Goal: Complete application form

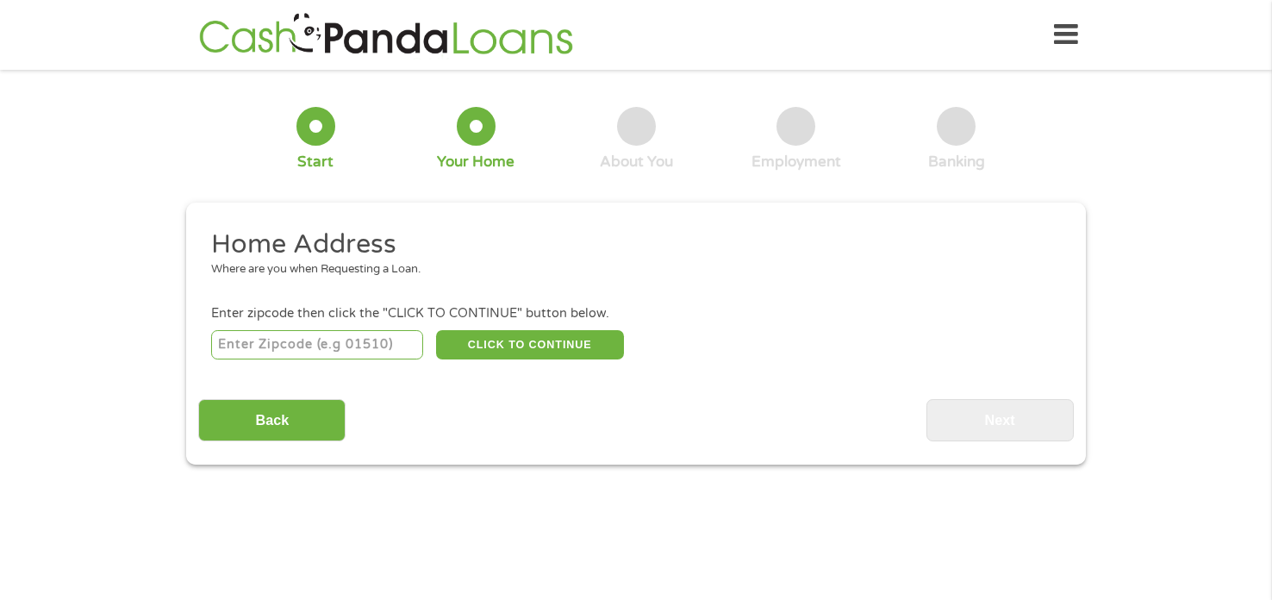
click at [366, 349] on input "number" at bounding box center [317, 344] width 213 height 29
type input "48471"
click at [472, 350] on button "CLICK TO CONTINUE" at bounding box center [530, 344] width 188 height 29
type input "48471"
type input "Sandusky"
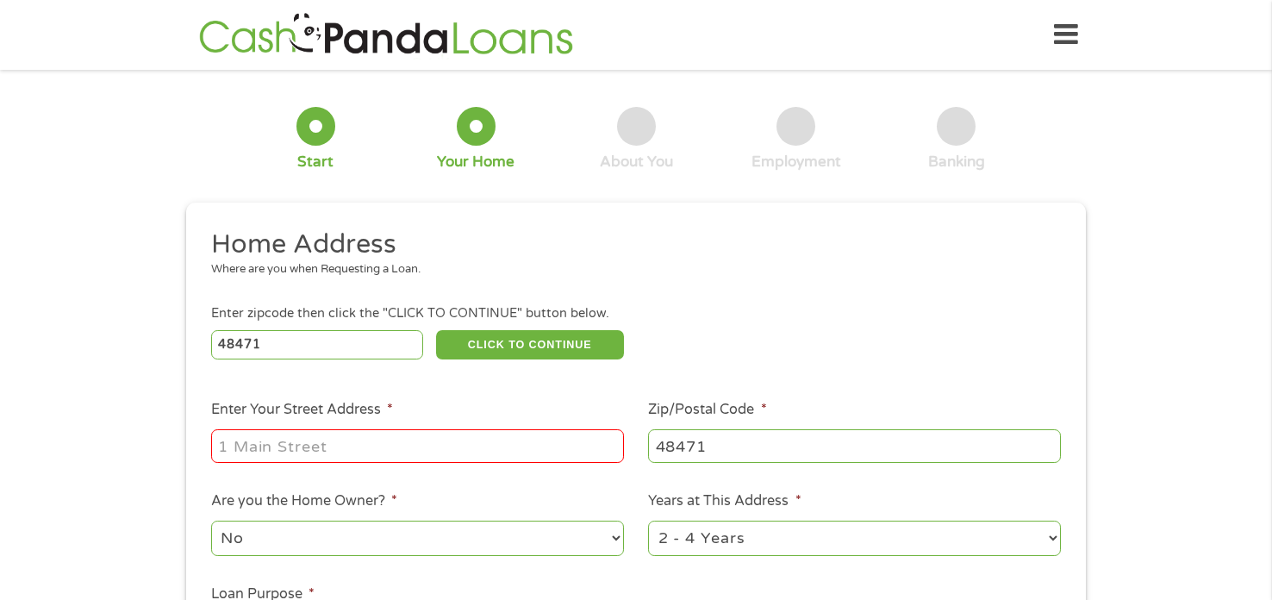
click at [426, 445] on input "Enter Your Street Address *" at bounding box center [417, 445] width 413 height 33
type input "404 green acres apt 37"
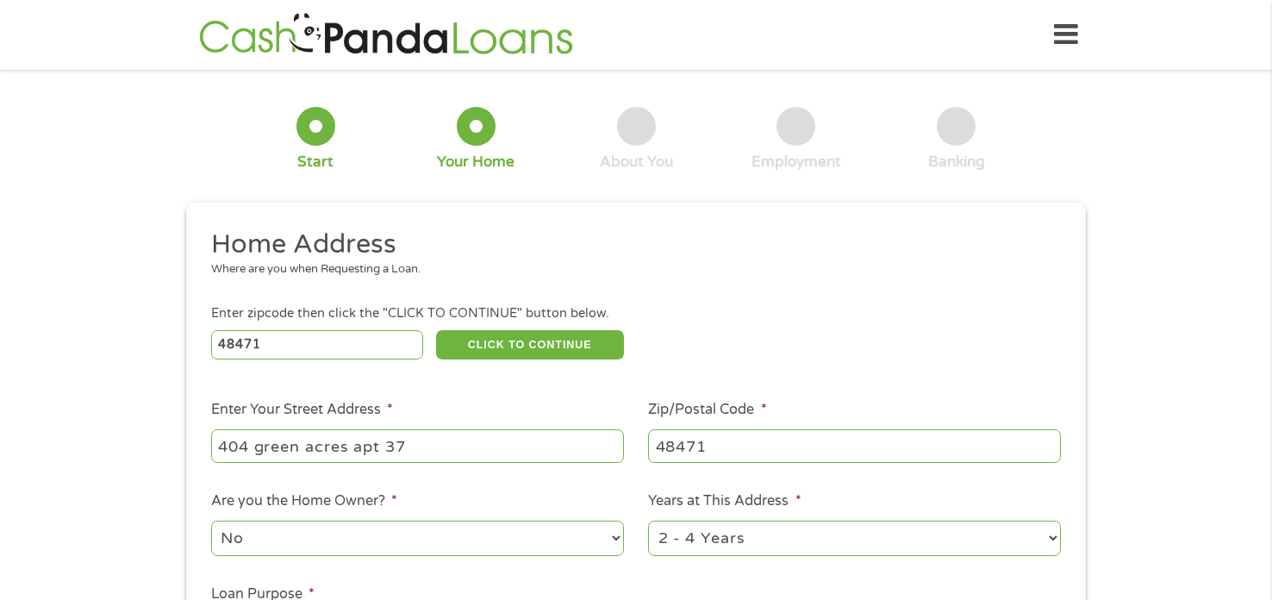
click at [412, 479] on ul "Home Address Where are you when Requesting a Loan. Enter zipcode then click the…" at bounding box center [635, 458] width 875 height 460
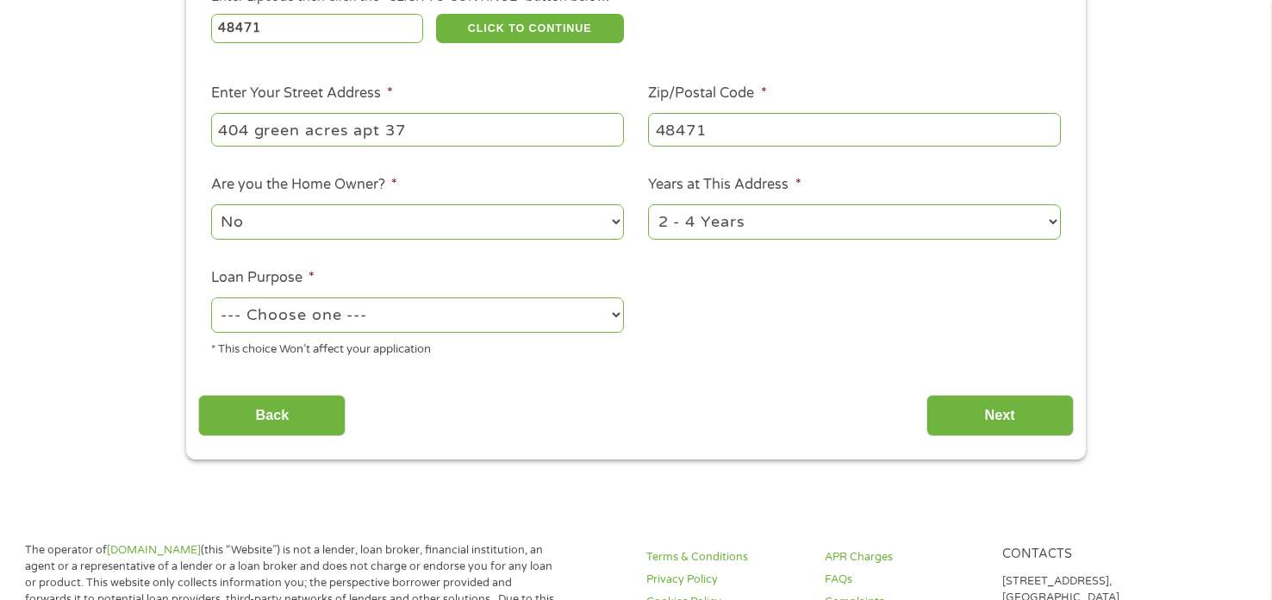
scroll to position [344, 0]
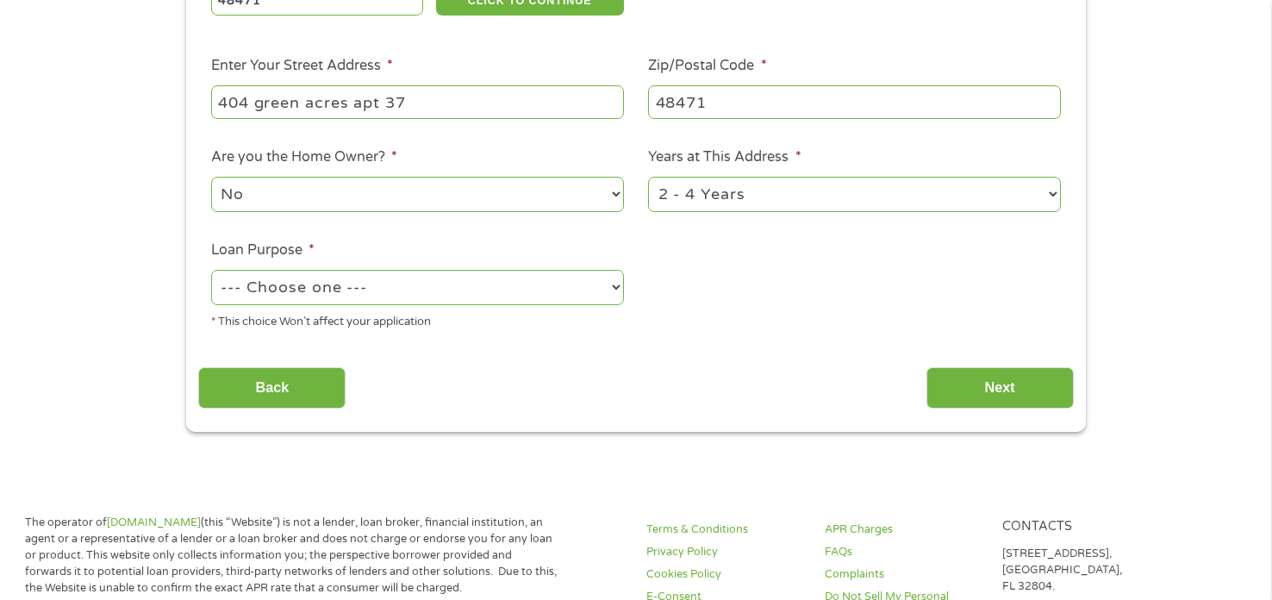
click at [507, 298] on select "--- Choose one --- Pay Bills Debt Consolidation Home Improvement Major Purchase…" at bounding box center [417, 287] width 413 height 35
select select "medicalexpenses"
click at [211, 270] on select "--- Choose one --- Pay Bills Debt Consolidation Home Improvement Major Purchase…" at bounding box center [417, 287] width 413 height 35
click at [943, 389] on input "Next" at bounding box center [1000, 388] width 147 height 42
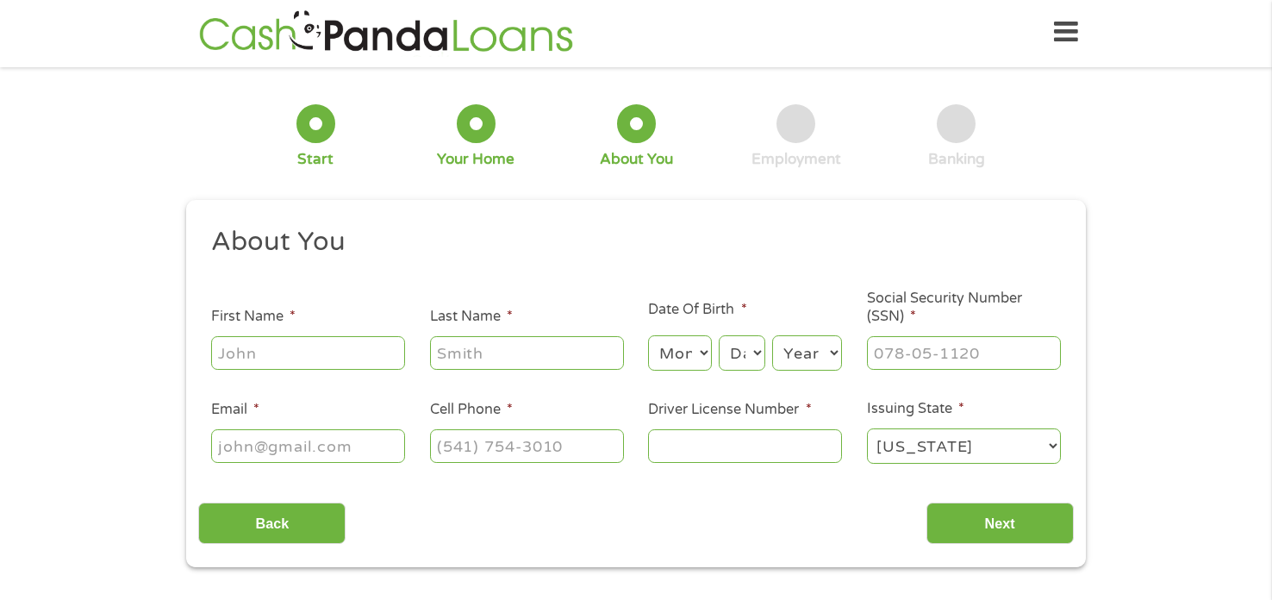
scroll to position [0, 0]
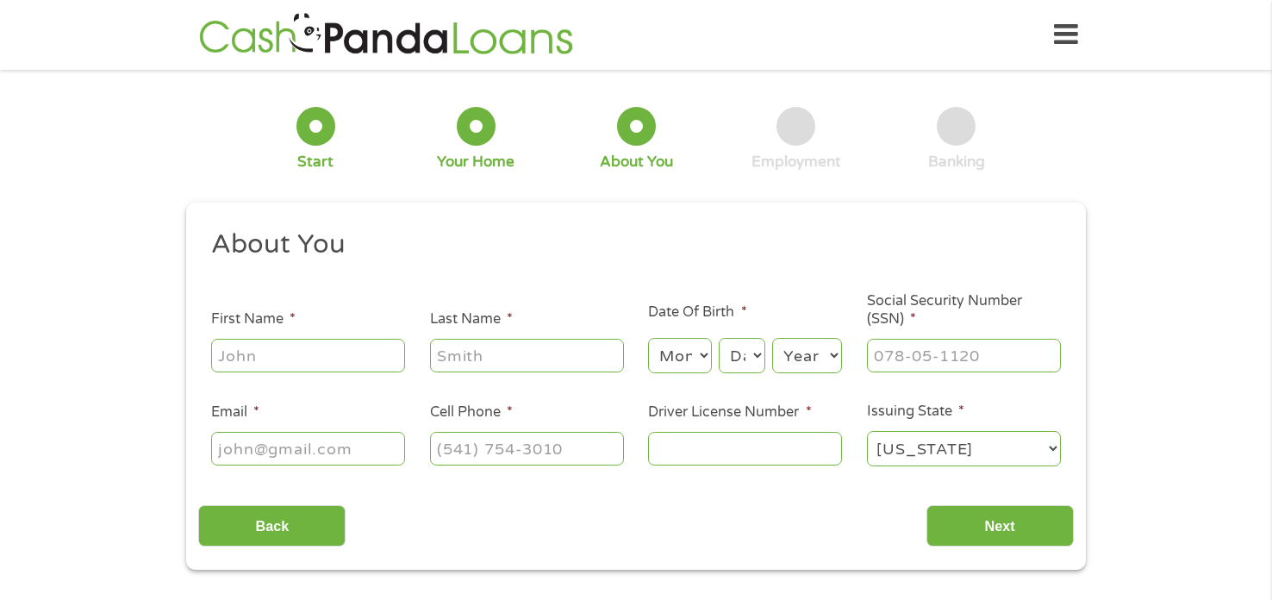
click at [359, 362] on input "First Name *" at bounding box center [308, 355] width 194 height 33
type input "grace"
type input "[PERSON_NAME]"
type input "[EMAIL_ADDRESS][DOMAIN_NAME]"
type input "[PHONE_NUMBER]"
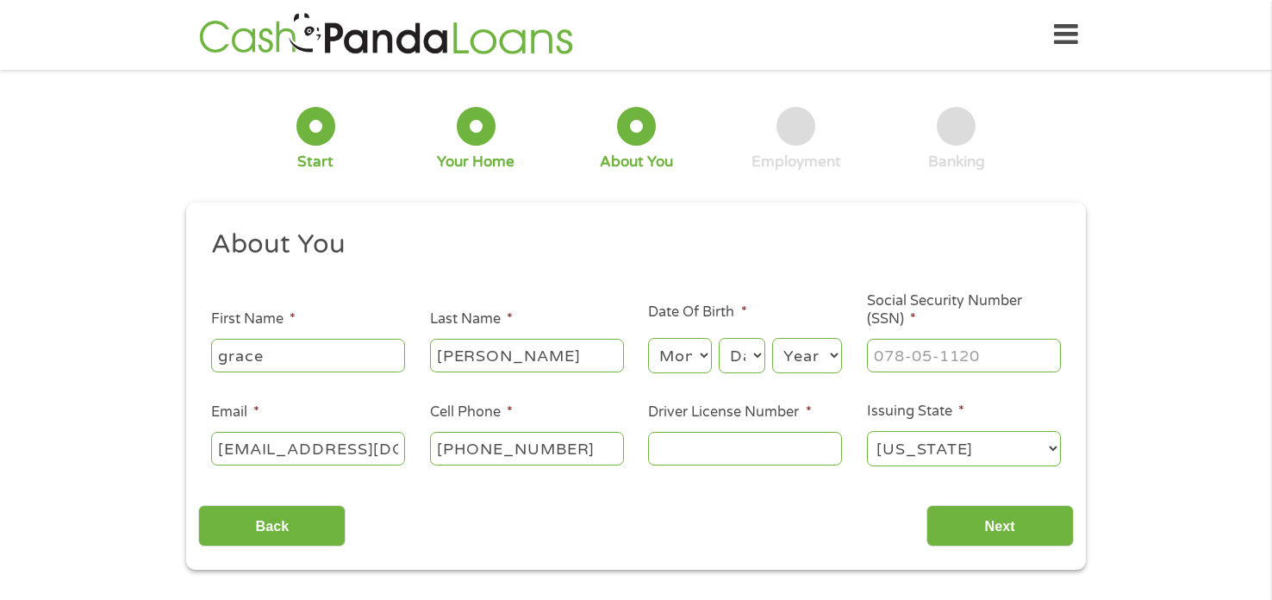
click at [671, 440] on input "Driver License Number *" at bounding box center [745, 448] width 194 height 33
type input "l200288302650"
click at [878, 353] on input "Social Security Number (SSN) *" at bounding box center [964, 355] width 194 height 33
type input "367-25-2879"
click at [684, 366] on select "Month 1 2 3 4 5 6 7 8 9 10 11 12" at bounding box center [679, 355] width 63 height 35
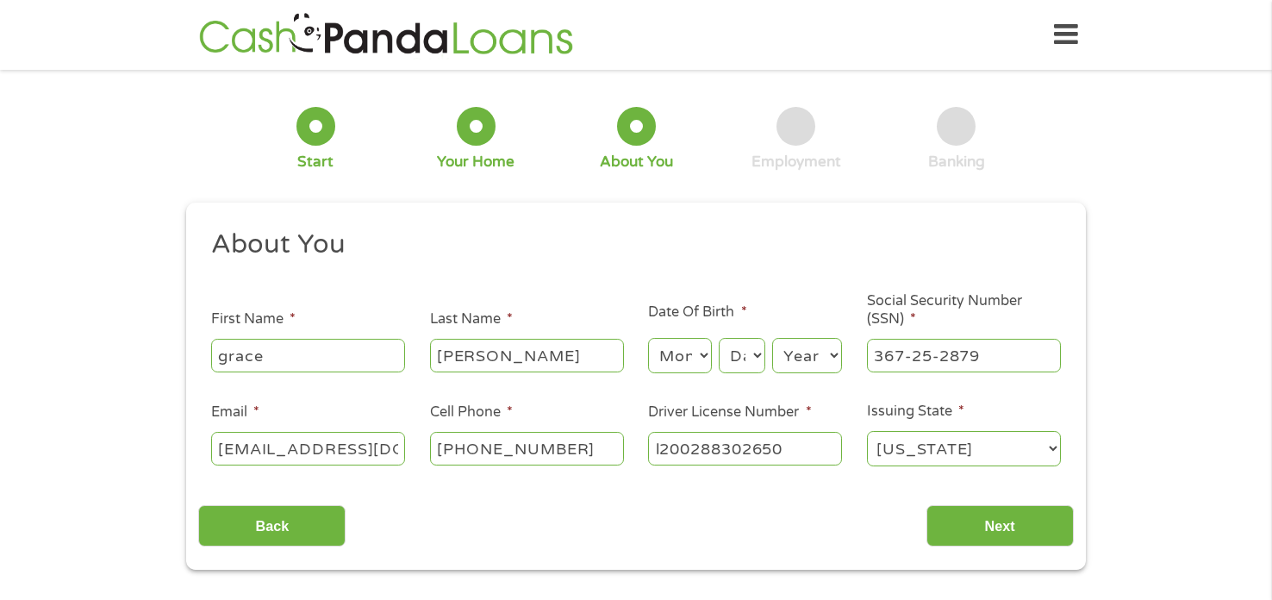
select select "8"
click at [648, 339] on select "Month 1 2 3 4 5 6 7 8 9 10 11 12" at bounding box center [679, 355] width 63 height 35
click at [733, 343] on select "Day 1 2 3 4 5 6 7 8 9 10 11 12 13 14 15 16 17 18 19 20 21 22 23 24 25 26 27 28 …" at bounding box center [742, 355] width 47 height 35
select select "20"
click at [719, 339] on select "Day 1 2 3 4 5 6 7 8 9 10 11 12 13 14 15 16 17 18 19 20 21 22 23 24 25 26 27 28 …" at bounding box center [742, 355] width 47 height 35
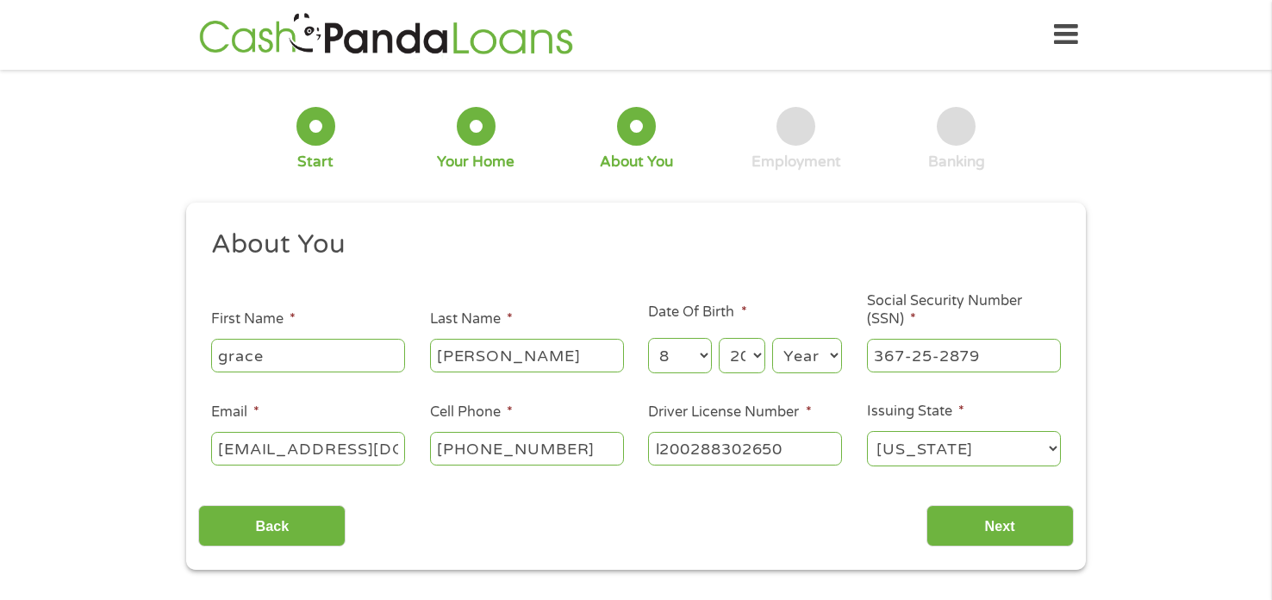
click at [809, 348] on select "Year [DATE] 2006 2005 2004 2003 2002 2001 2000 1999 1998 1997 1996 1995 1994 19…" at bounding box center [807, 355] width 70 height 35
select select "1999"
click at [772, 339] on select "Year [DATE] 2006 2005 2004 2003 2002 2001 2000 1999 1998 1997 1996 1995 1994 19…" at bounding box center [807, 355] width 70 height 35
click at [983, 513] on input "Next" at bounding box center [1000, 526] width 147 height 42
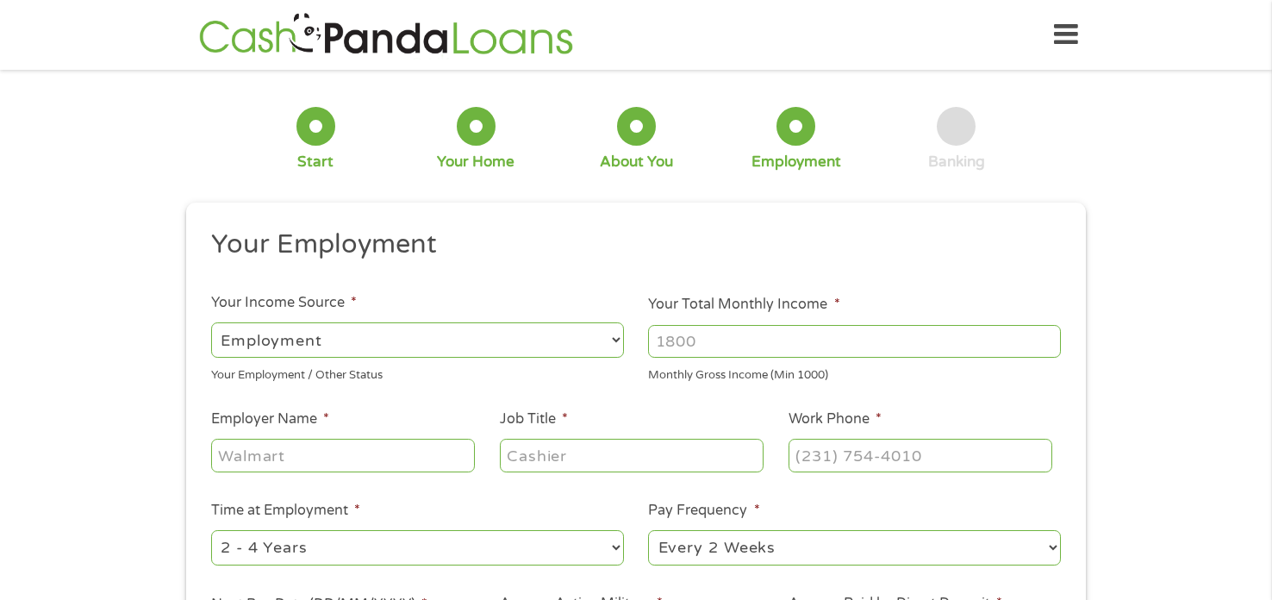
click at [844, 348] on input "Your Total Monthly Income *" at bounding box center [854, 341] width 413 height 33
type input "2300"
click at [628, 363] on li "Your Income Source * --- Choose one --- Employment [DEMOGRAPHIC_DATA] Benefits …" at bounding box center [417, 337] width 438 height 91
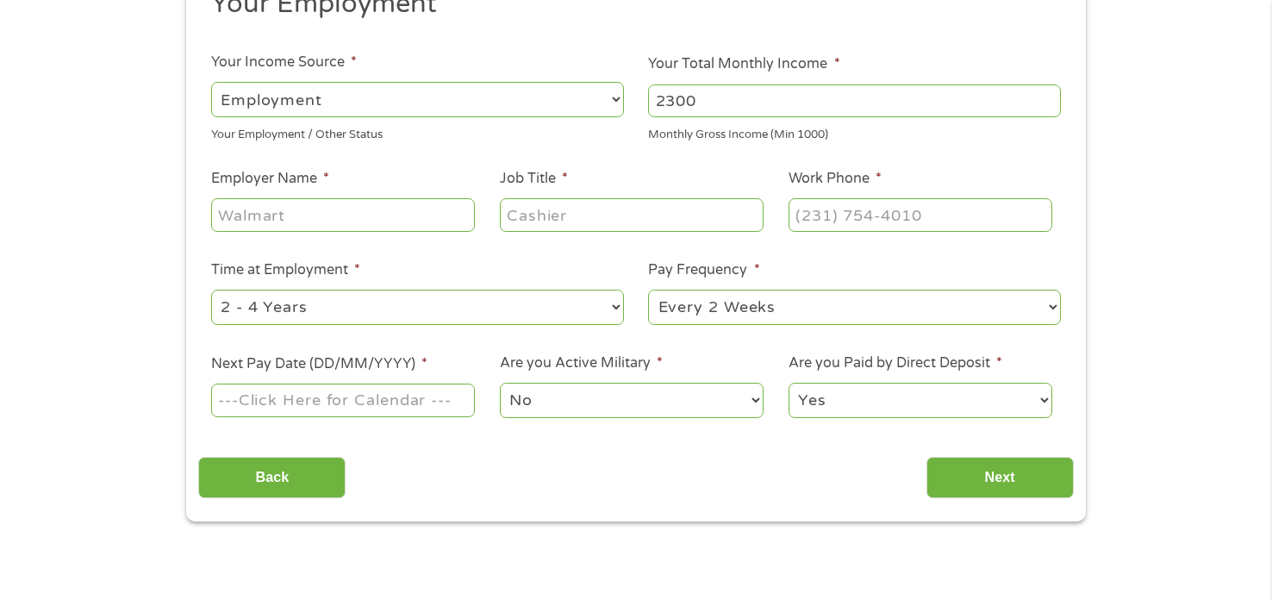
scroll to position [275, 0]
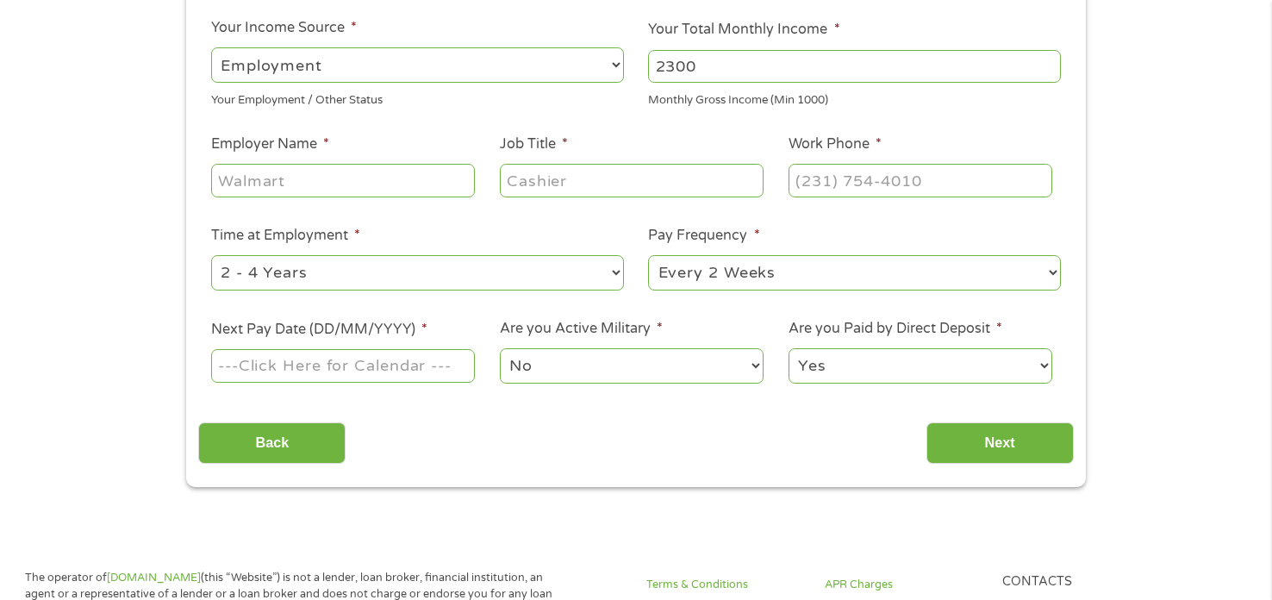
click at [425, 377] on input "Next Pay Date (DD/MM/YYYY) *" at bounding box center [343, 365] width 264 height 33
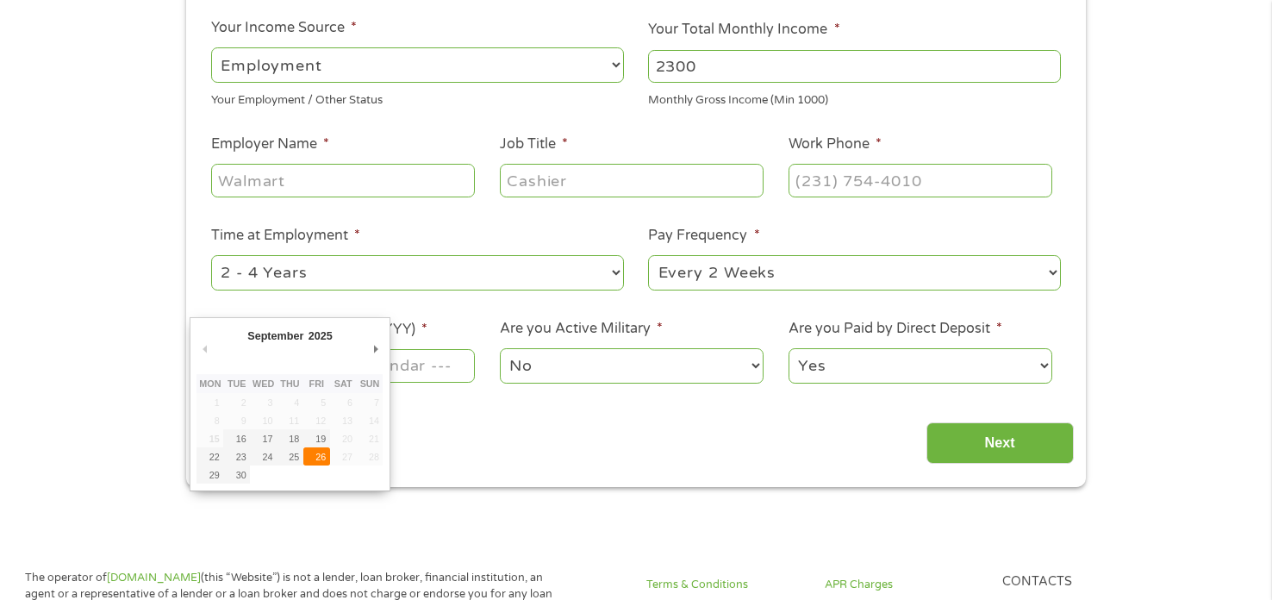
type input "[DATE]"
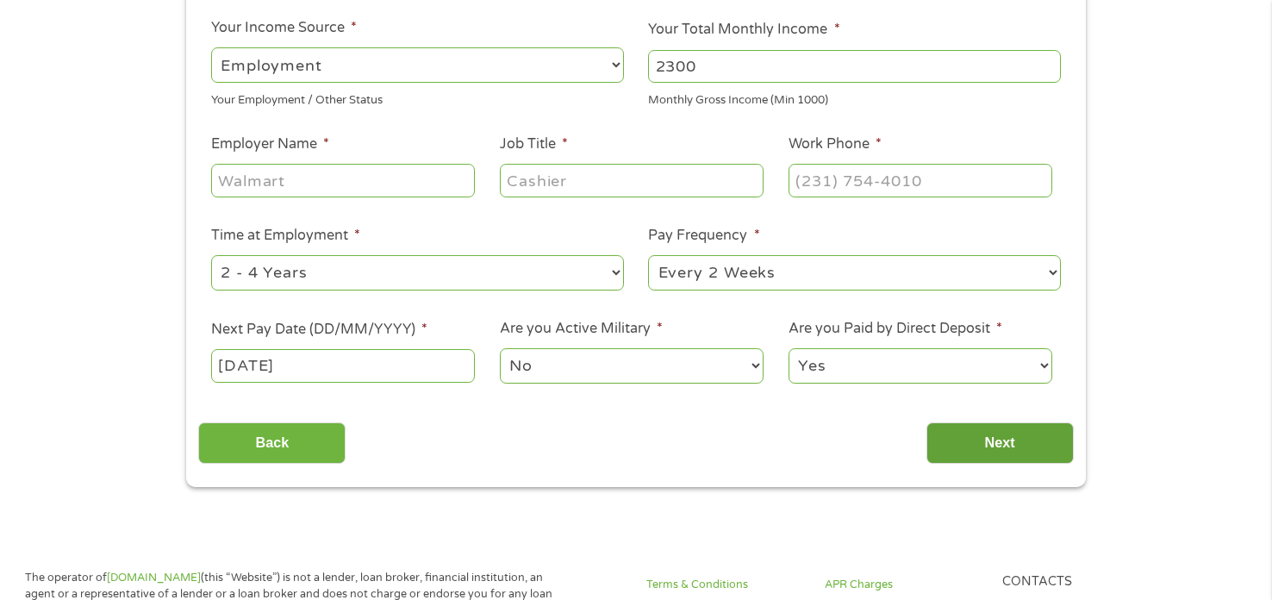
click at [965, 439] on input "Next" at bounding box center [1000, 443] width 147 height 42
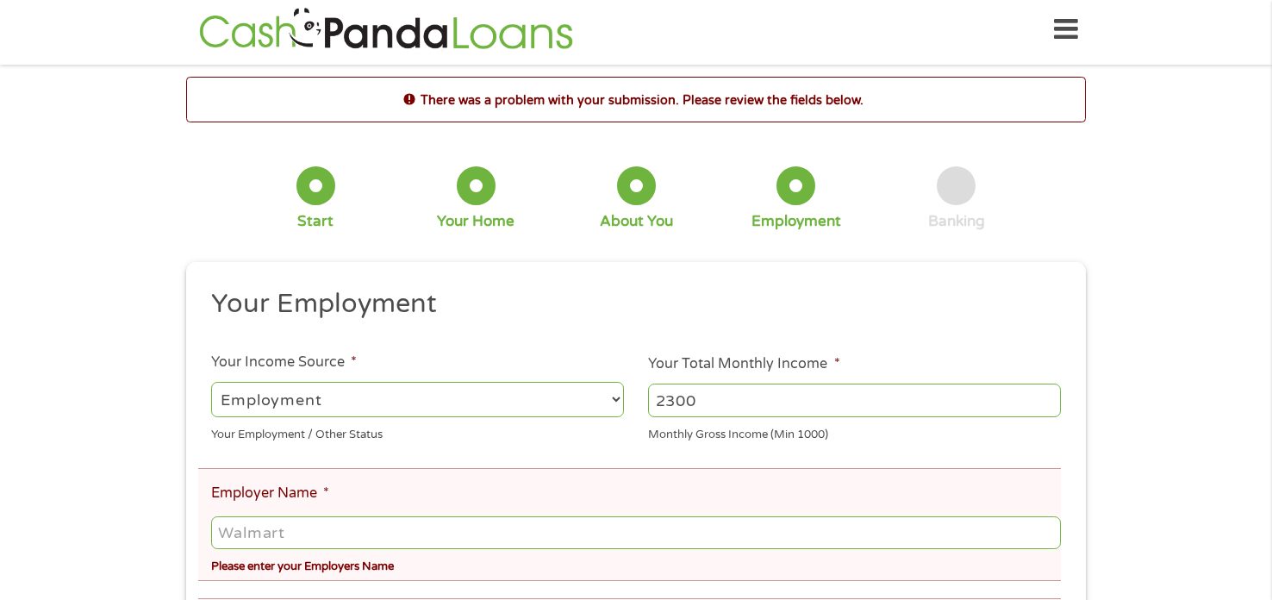
scroll to position [0, 0]
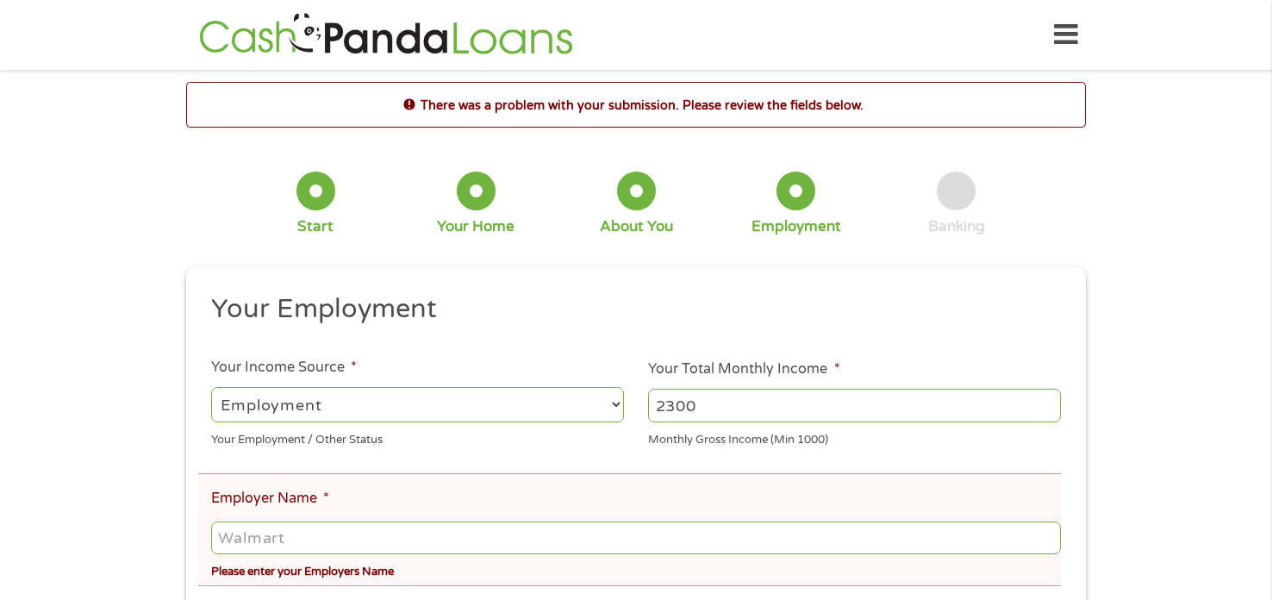
click at [547, 532] on input "Employer Name *" at bounding box center [636, 538] width 850 height 33
type input "walmart"
click at [361, 502] on li "Employer Name * walmart Please enter your Employers Name" at bounding box center [629, 529] width 863 height 113
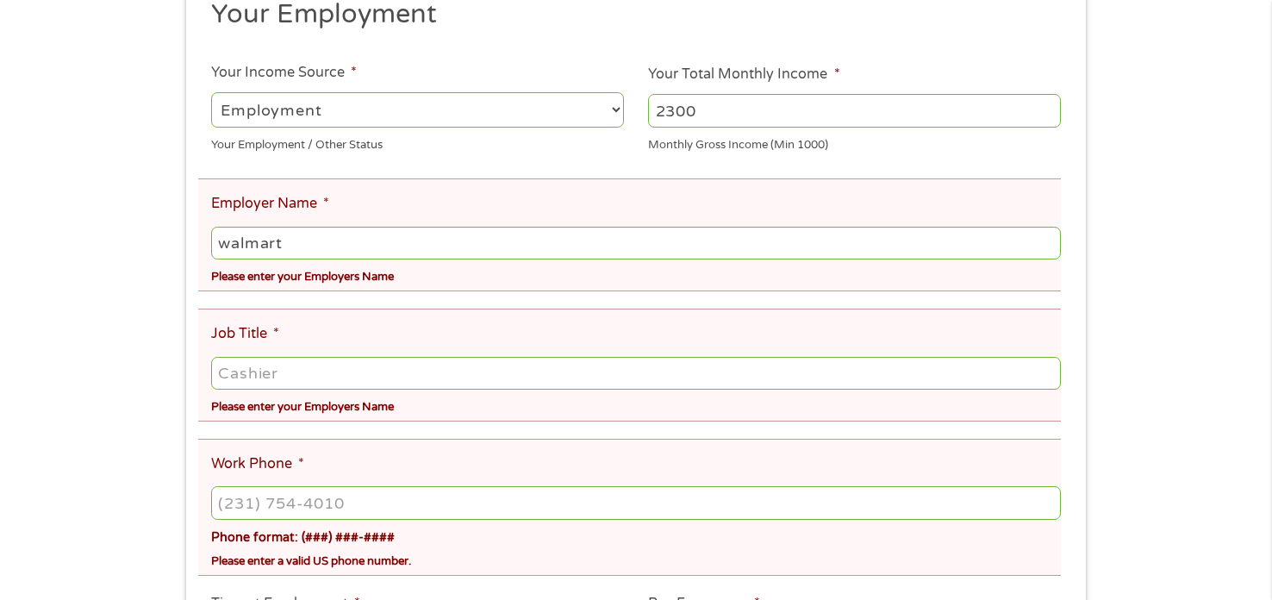
scroll to position [309, 0]
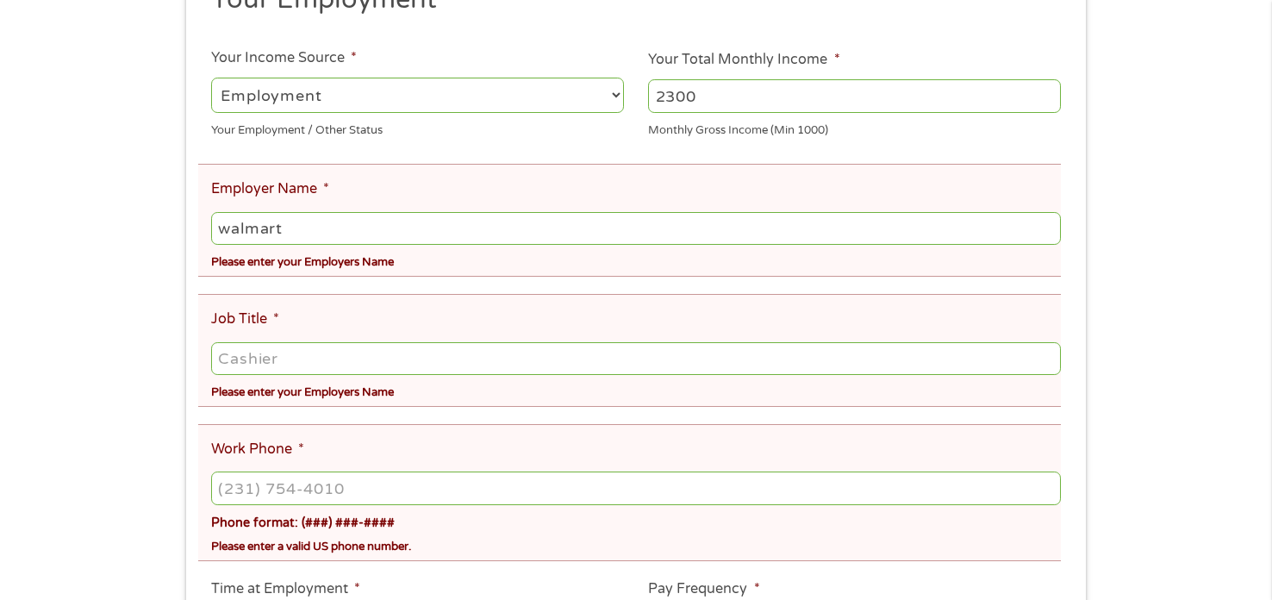
click at [318, 365] on input "Job Title *" at bounding box center [636, 358] width 850 height 33
type input "personal shopper"
click at [317, 496] on input "Work Phone *" at bounding box center [636, 488] width 850 height 33
click at [192, 509] on div "This field is hidden when viewing the form gclid EAIaIQobChMIpbWq7pvbjwMV9DIIBR…" at bounding box center [636, 400] width 900 height 884
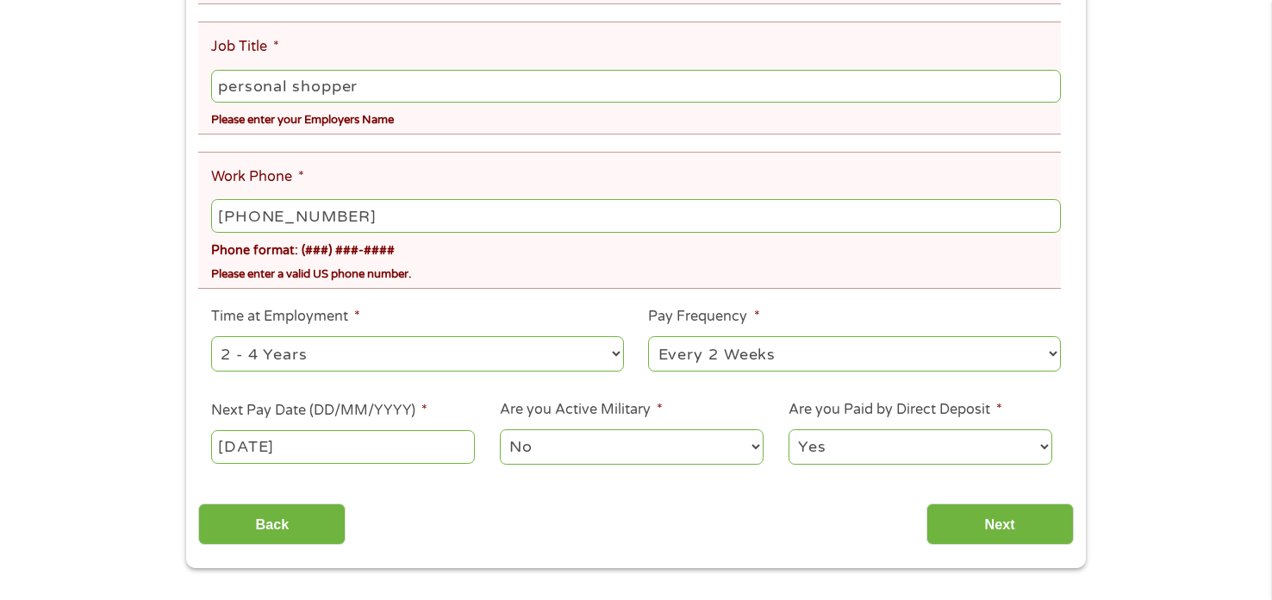
scroll to position [585, 0]
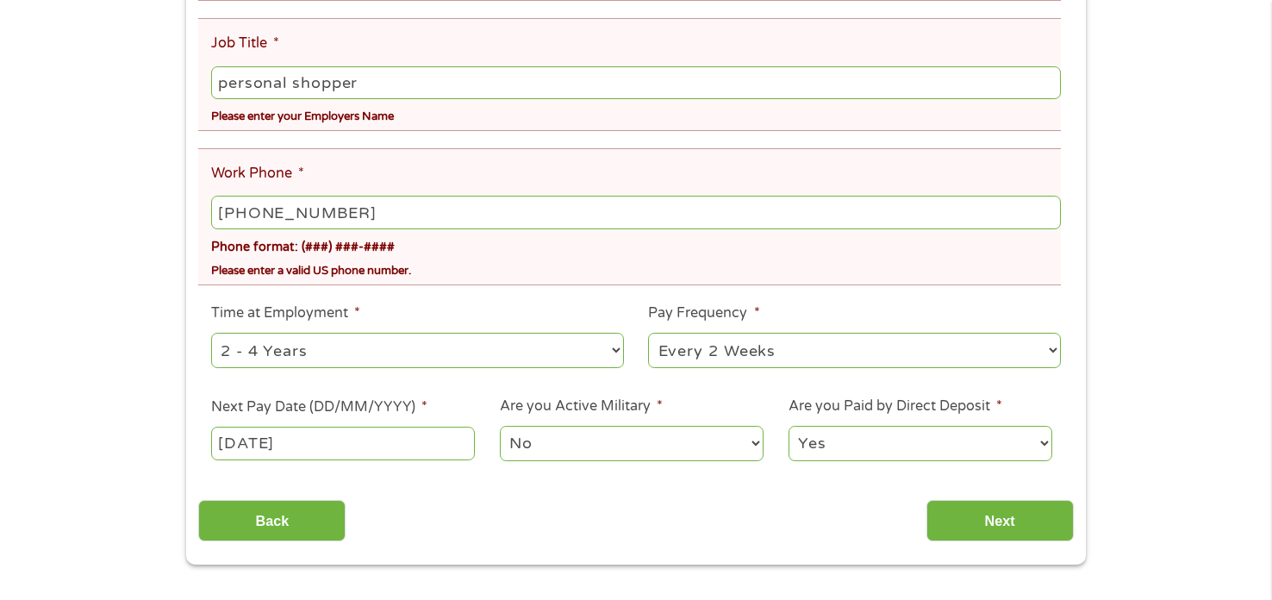
click at [442, 209] on input "[PHONE_NUMBER]" at bounding box center [636, 212] width 850 height 33
click at [528, 246] on div "Phone format: (###) ###-####" at bounding box center [636, 244] width 850 height 25
click at [498, 223] on input "[PHONE_NUMBER]" at bounding box center [636, 212] width 850 height 33
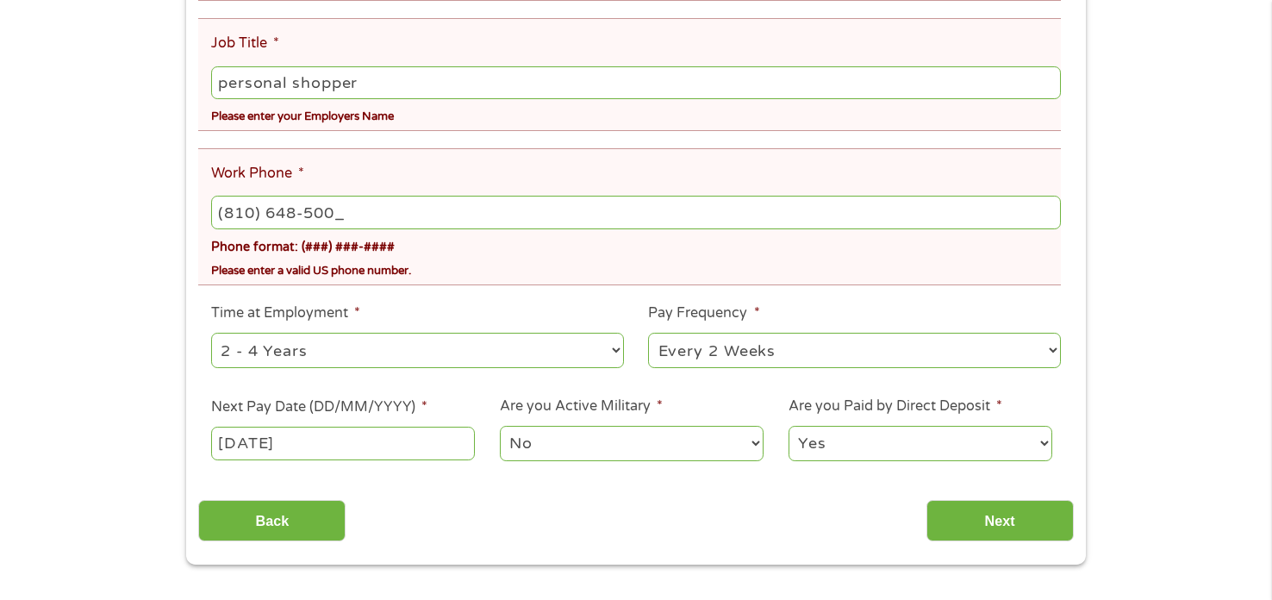
type input "[PHONE_NUMBER]"
click at [528, 264] on div "Please enter a valid US phone number." at bounding box center [636, 268] width 850 height 23
click at [983, 515] on input "Next" at bounding box center [1000, 521] width 147 height 42
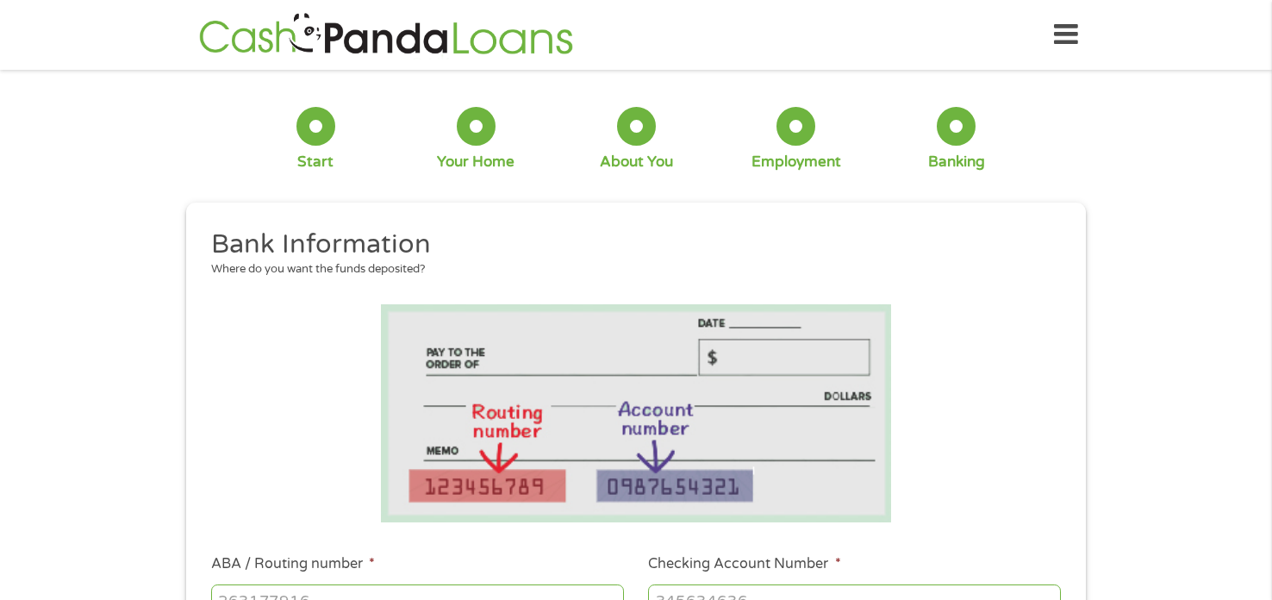
scroll to position [41, 7]
click at [963, 341] on li at bounding box center [635, 413] width 875 height 218
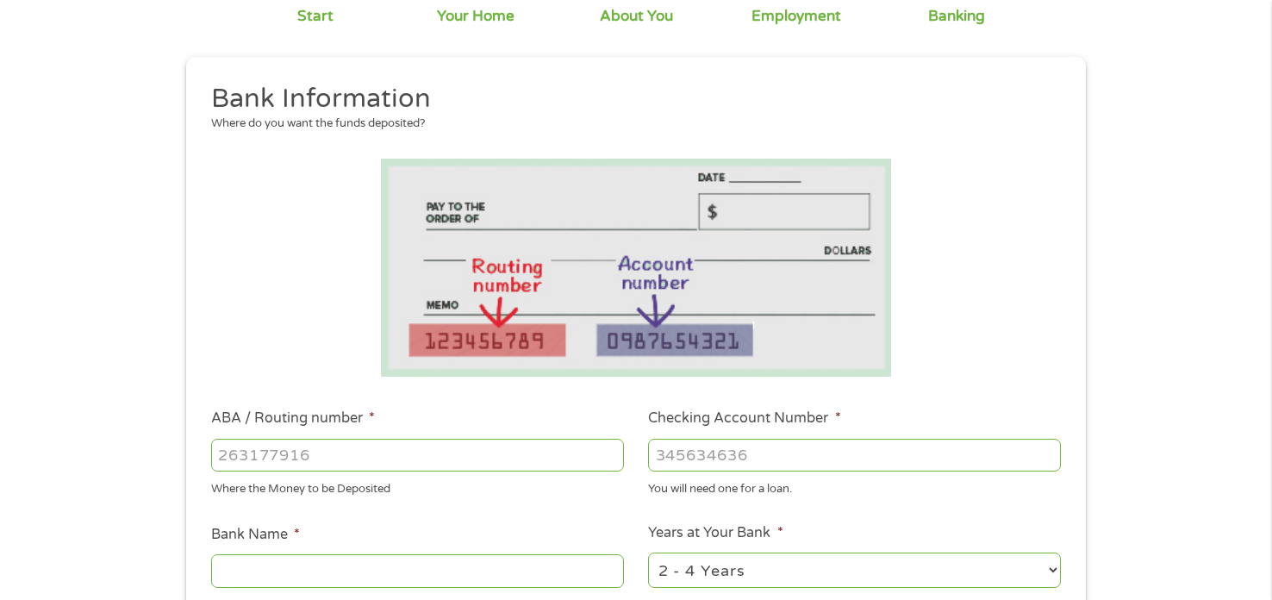
scroll to position [241, 0]
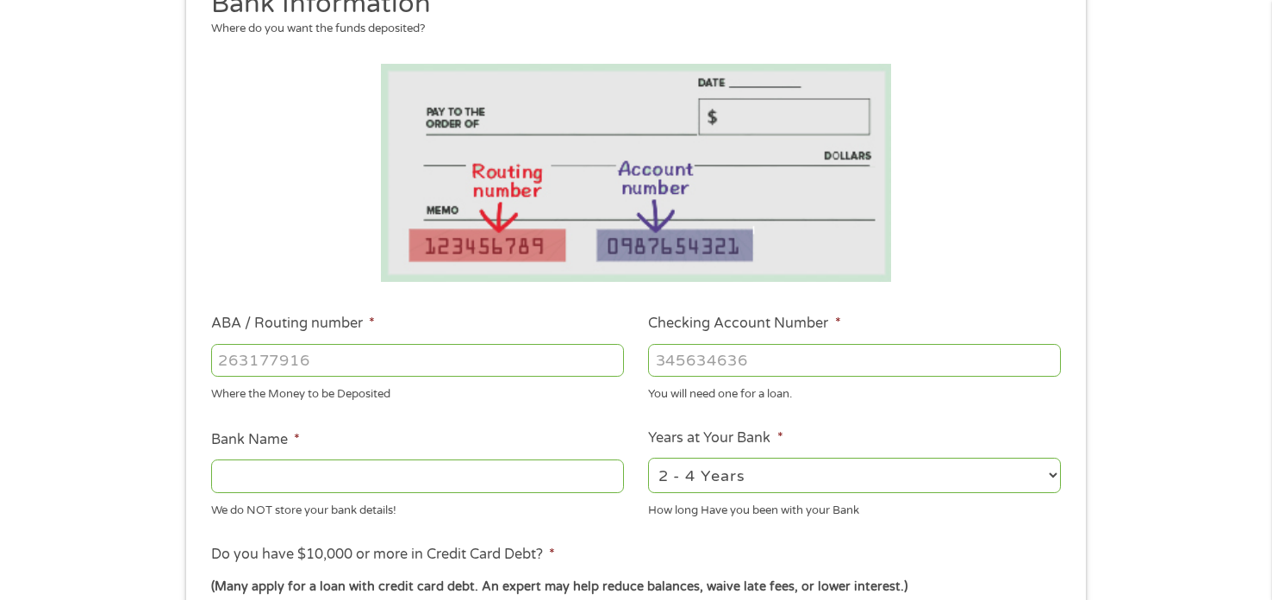
click at [937, 353] on input "Checking Account Number *" at bounding box center [854, 360] width 413 height 33
click at [601, 369] on input "ABA / Routing number *" at bounding box center [417, 360] width 413 height 33
type input "-1"
type input "07240458"
click at [670, 361] on input "Checking Account Number *" at bounding box center [854, 360] width 413 height 33
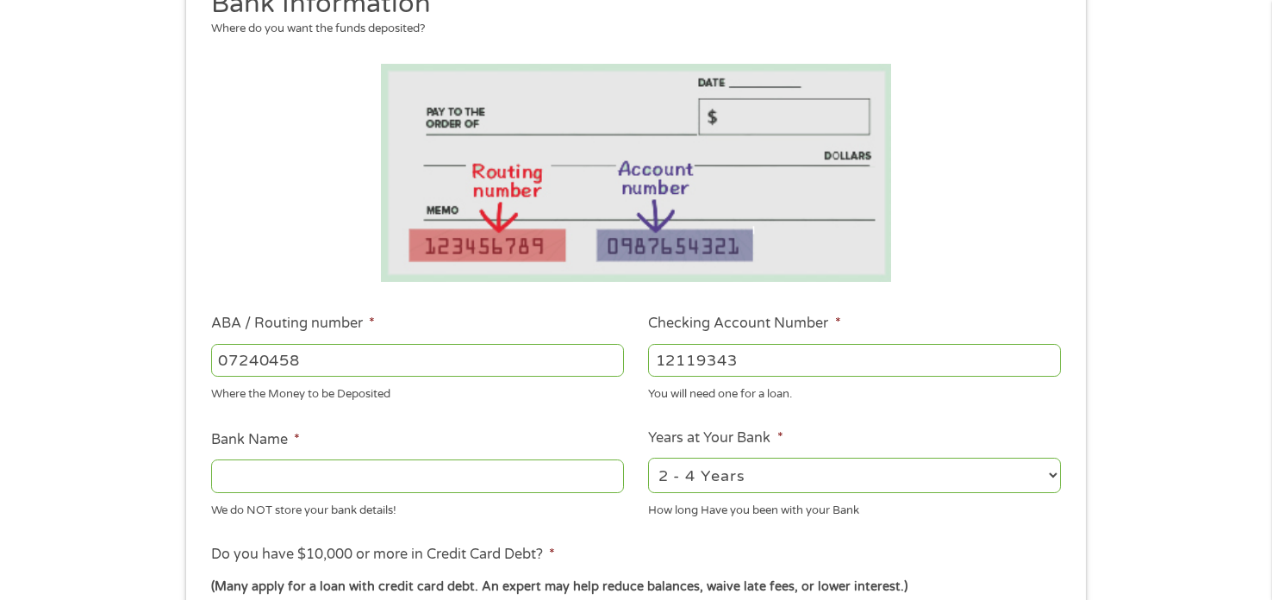
type input "12119343"
click at [538, 475] on input "Bank Name *" at bounding box center [417, 475] width 413 height 33
type input "eastern [US_STATE] bank"
click at [718, 540] on ul "Bank Information Where do you want the funds deposited? ABA / Routing number * …" at bounding box center [635, 416] width 875 height 859
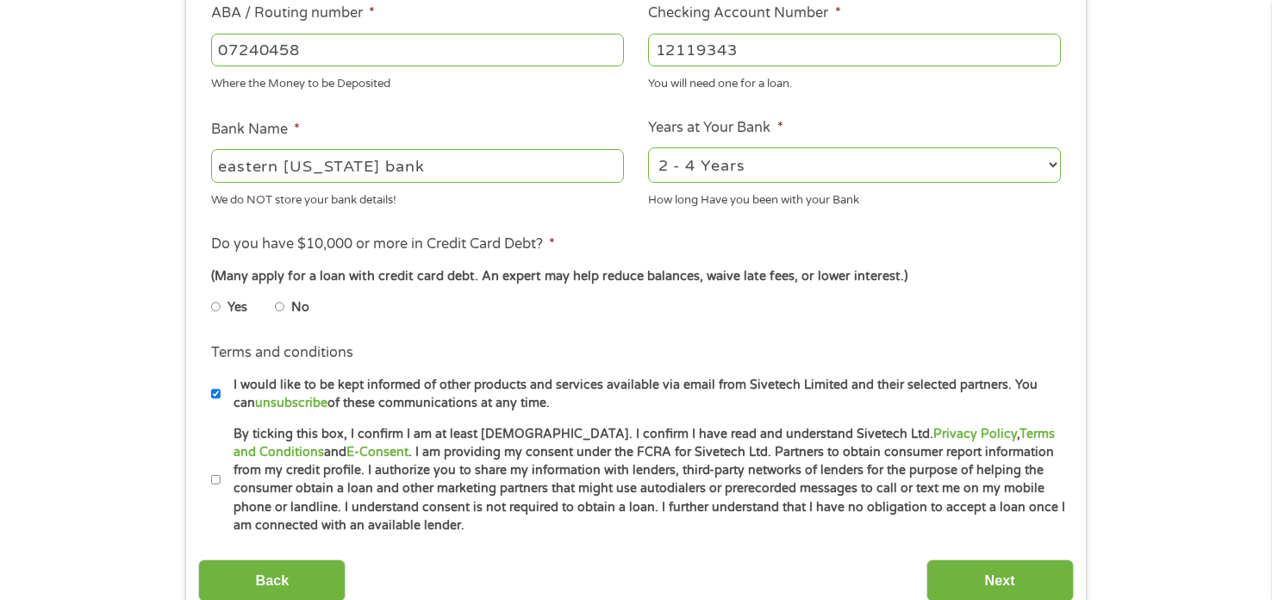
scroll to position [585, 0]
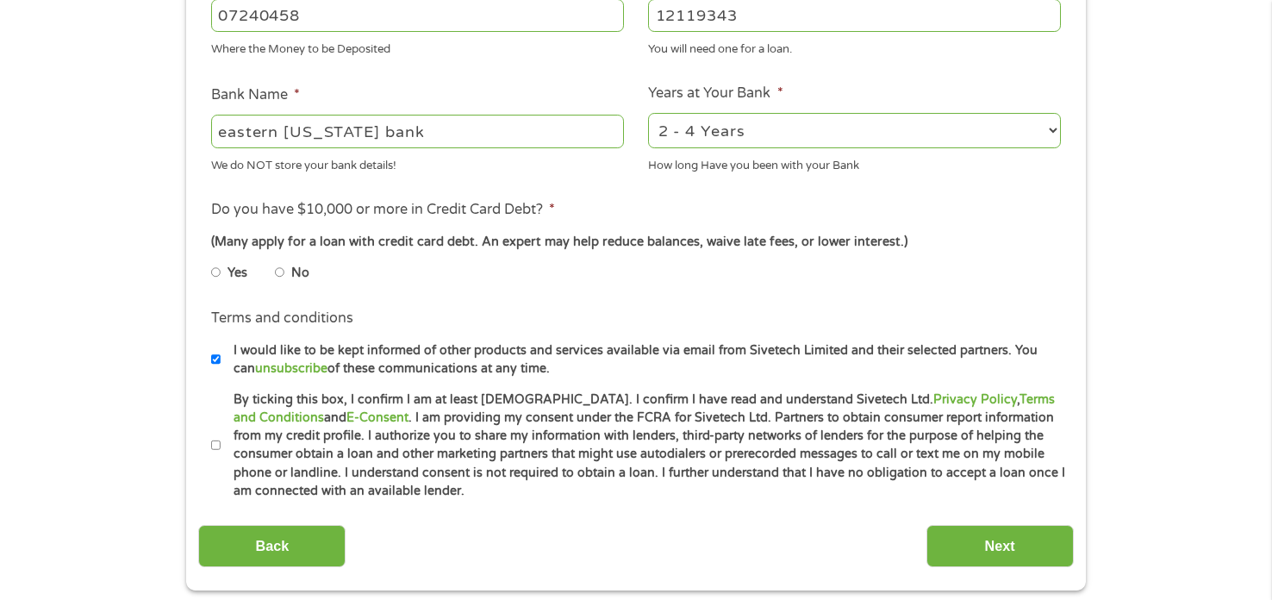
click at [282, 270] on input "No" at bounding box center [280, 273] width 10 height 28
radio input "true"
click at [213, 446] on input "By ticking this box, I confirm I am at least [DEMOGRAPHIC_DATA]. I confirm I ha…" at bounding box center [216, 446] width 10 height 28
checkbox input "true"
click at [1010, 544] on input "Next" at bounding box center [1000, 546] width 147 height 42
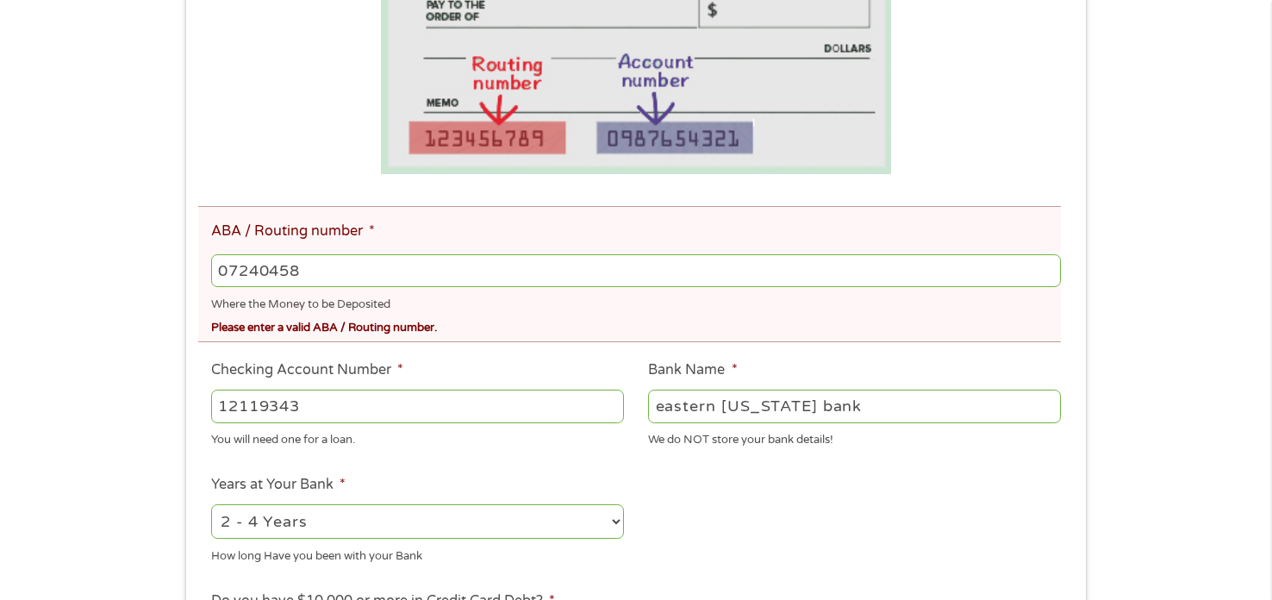
scroll to position [413, 0]
click at [568, 260] on input "07240458" at bounding box center [636, 269] width 850 height 33
type input "072404058"
type input "EASTERN [US_STATE] BANK"
type input "072404058"
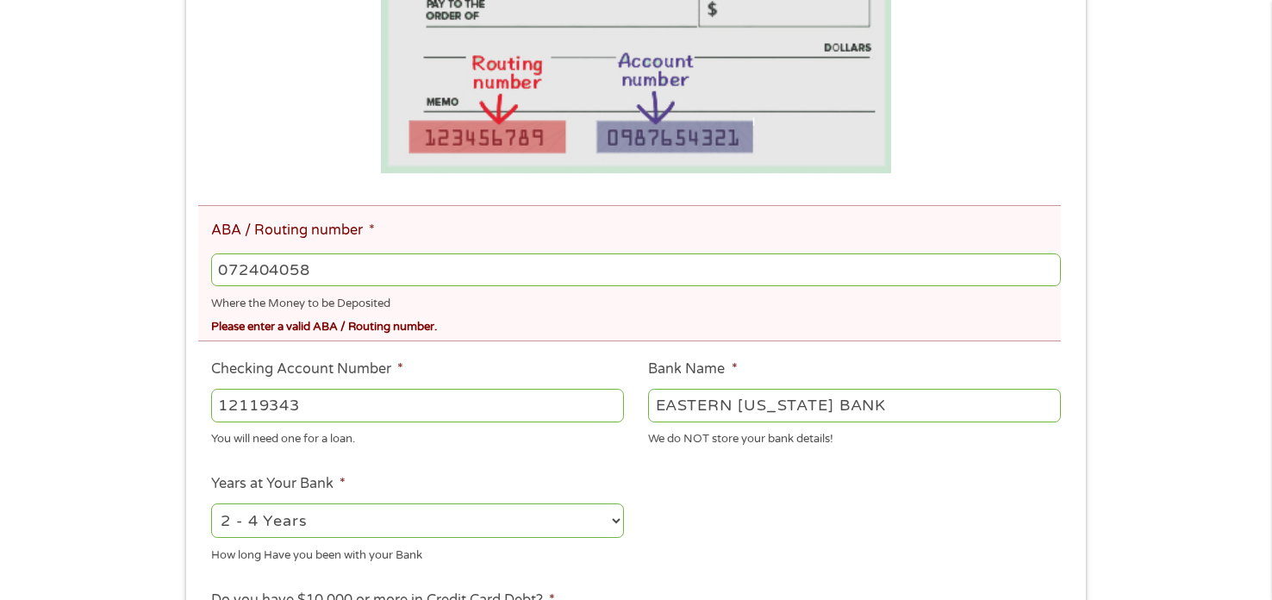
click at [873, 323] on div "Please enter a valid ABA / Routing number." at bounding box center [636, 324] width 850 height 23
click at [907, 496] on ul "Bank Information Where do you want the funds deposited? ABA / Routing number * …" at bounding box center [635, 384] width 875 height 1011
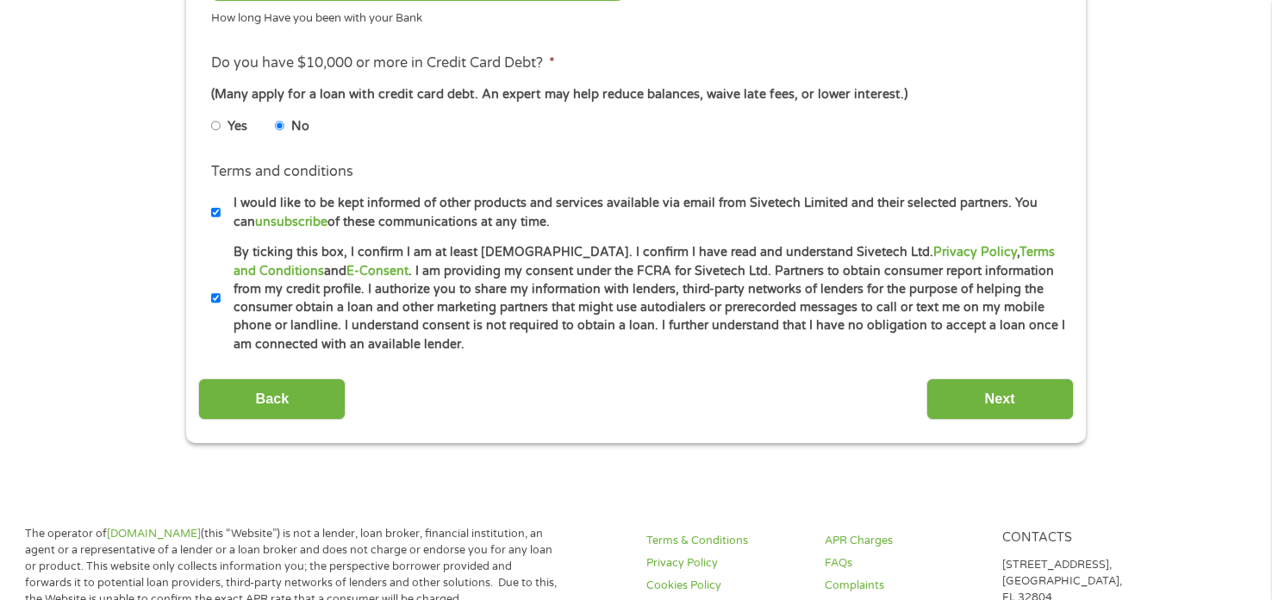
scroll to position [965, 0]
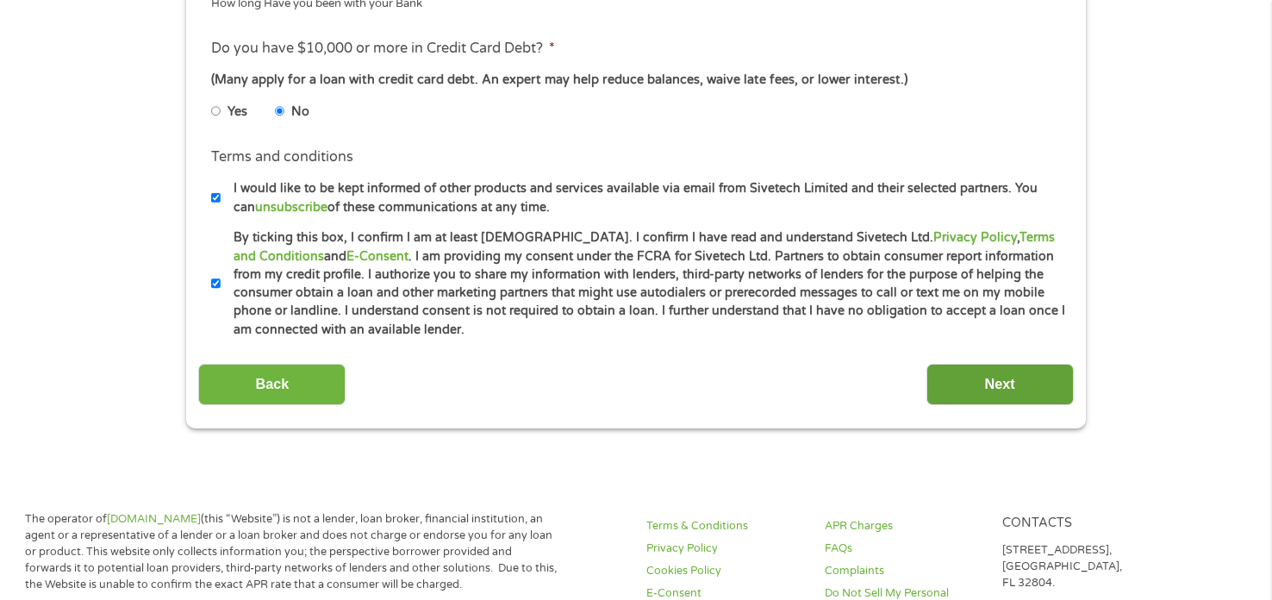
click at [1059, 377] on input "Next" at bounding box center [1000, 385] width 147 height 42
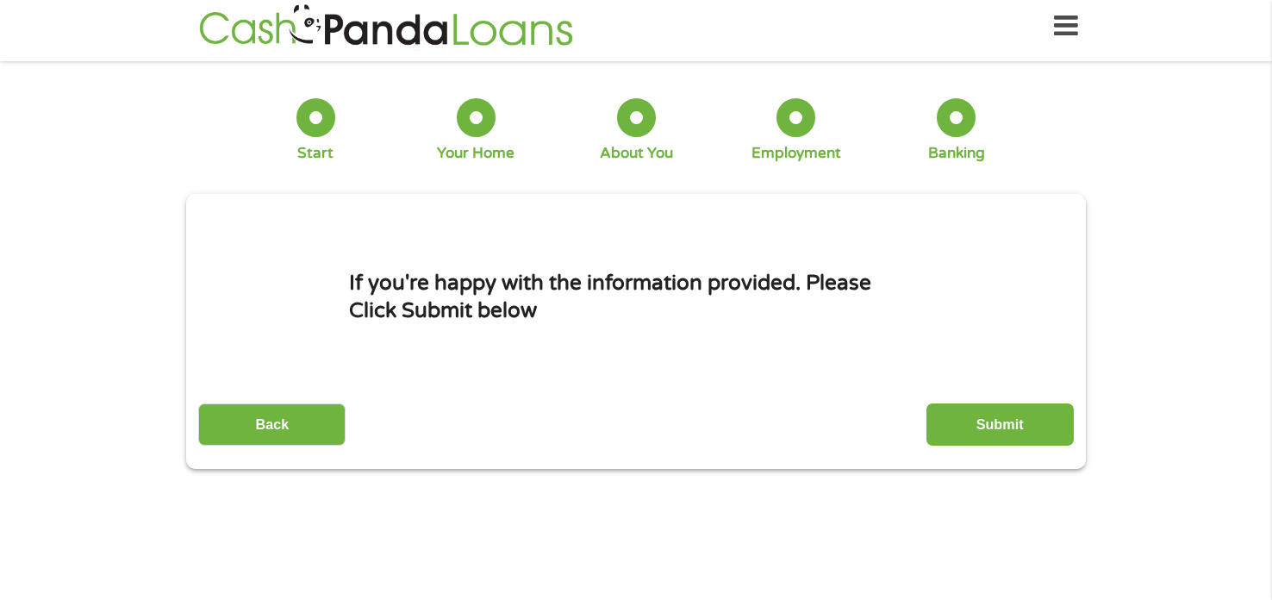
scroll to position [0, 0]
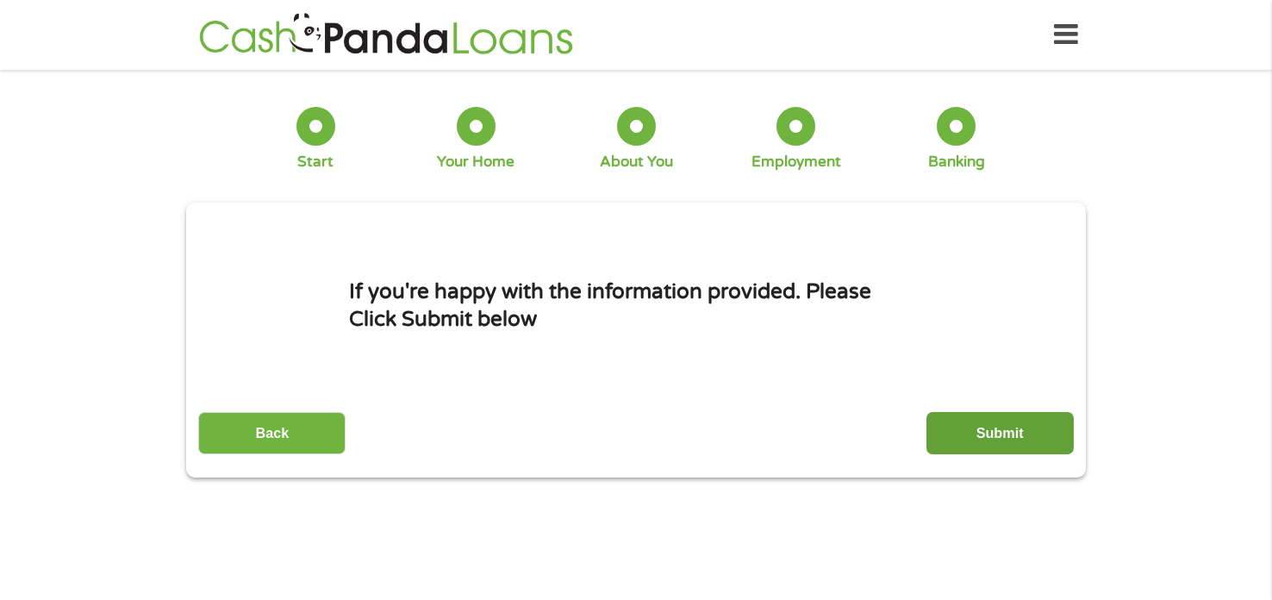
click at [957, 434] on input "Submit" at bounding box center [1000, 433] width 147 height 42
